Goal: Check status: Check status

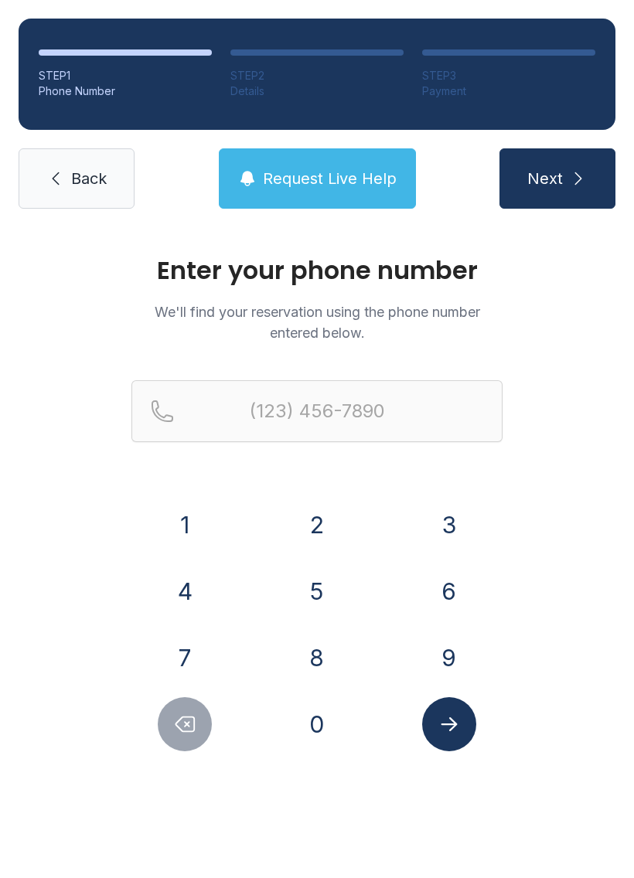
click at [326, 511] on button "2" at bounding box center [317, 525] width 54 height 54
click at [325, 580] on button "5" at bounding box center [317, 591] width 54 height 54
click at [340, 516] on button "2" at bounding box center [317, 525] width 54 height 54
click at [175, 567] on button "4" at bounding box center [185, 591] width 54 height 54
click at [341, 522] on button "2" at bounding box center [317, 525] width 54 height 54
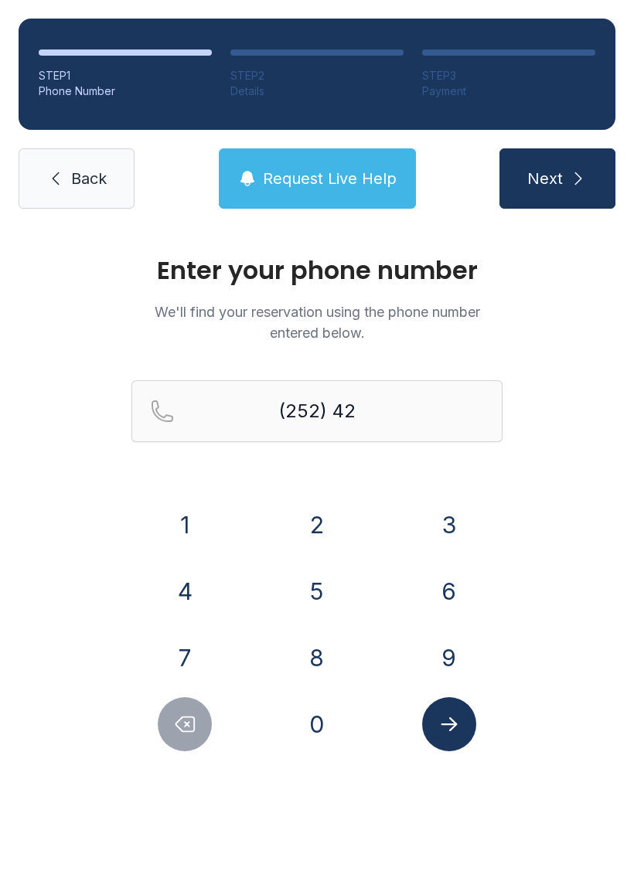
click at [199, 512] on button "1" at bounding box center [185, 525] width 54 height 54
click at [191, 521] on button "1" at bounding box center [185, 525] width 54 height 54
click at [189, 665] on button "7" at bounding box center [185, 658] width 54 height 54
click at [474, 519] on button "3" at bounding box center [449, 525] width 54 height 54
click at [318, 659] on button "8" at bounding box center [317, 658] width 54 height 54
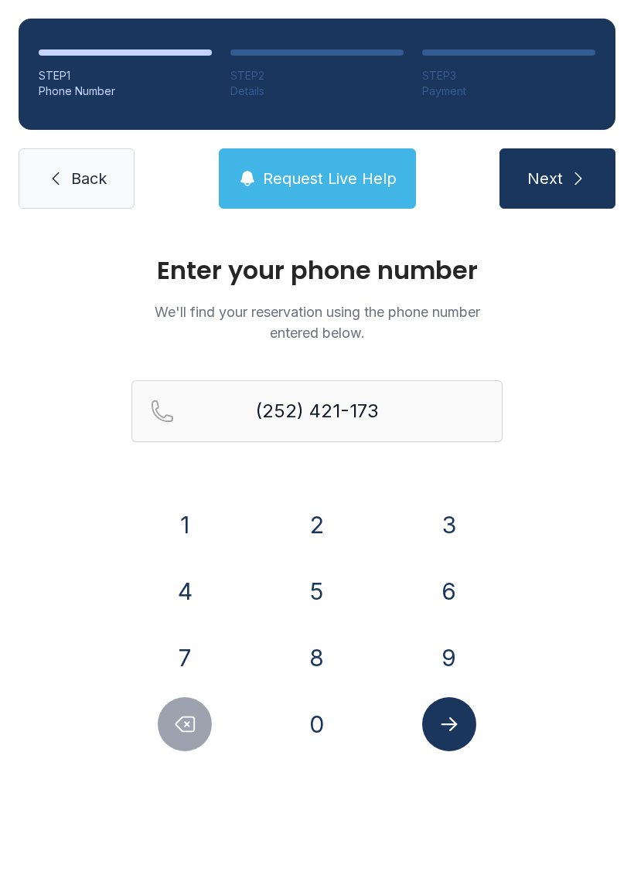
type input "[PHONE_NUMBER]"
click at [440, 719] on icon "Submit lookup form" at bounding box center [448, 724] width 23 height 23
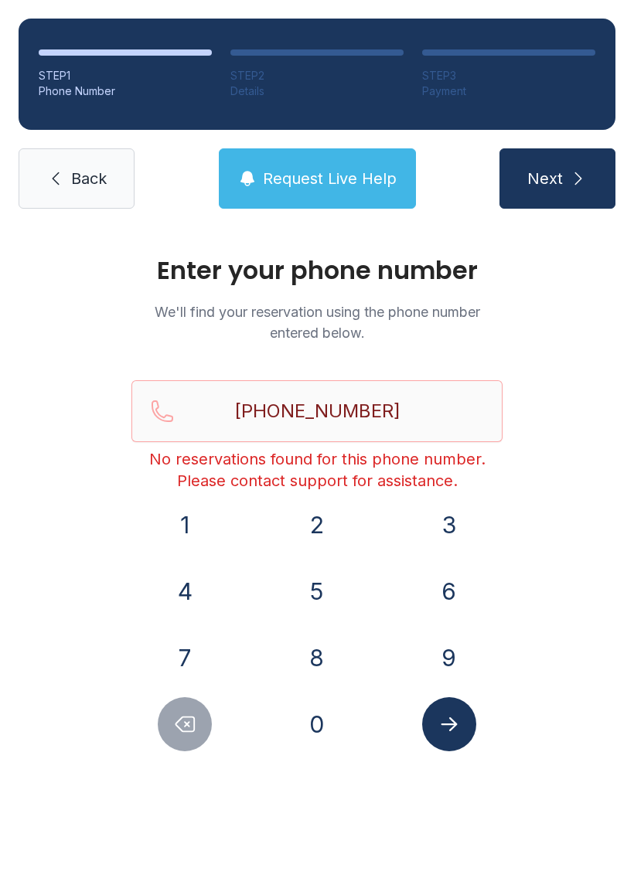
click at [89, 169] on span "Back" at bounding box center [89, 179] width 36 height 22
